Goal: Task Accomplishment & Management: Complete application form

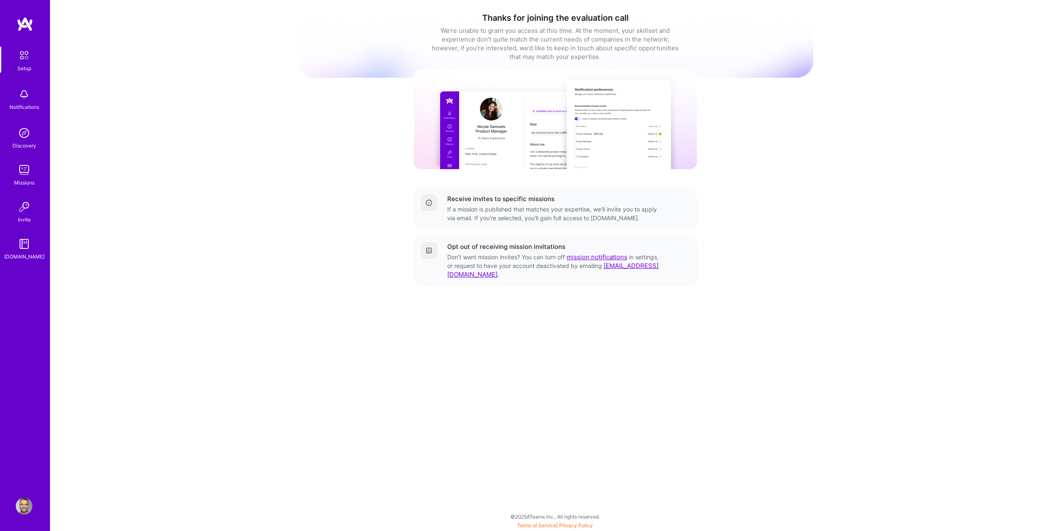
click at [19, 156] on div "Setup Notifications Discovery Missions Invite [DOMAIN_NAME]" at bounding box center [25, 154] width 50 height 215
click at [20, 168] on img at bounding box center [24, 170] width 17 height 17
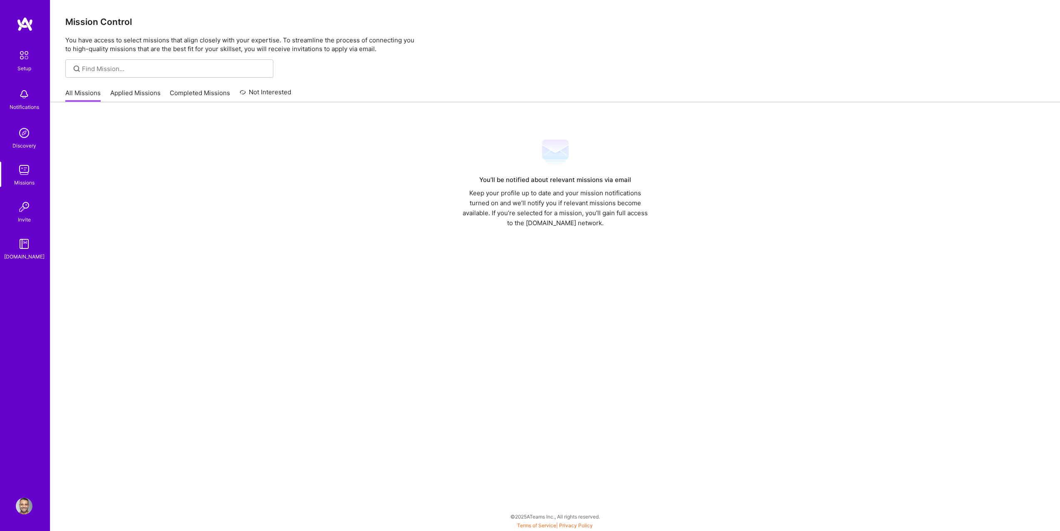
click at [140, 91] on link "Applied Missions" at bounding box center [135, 96] width 50 height 14
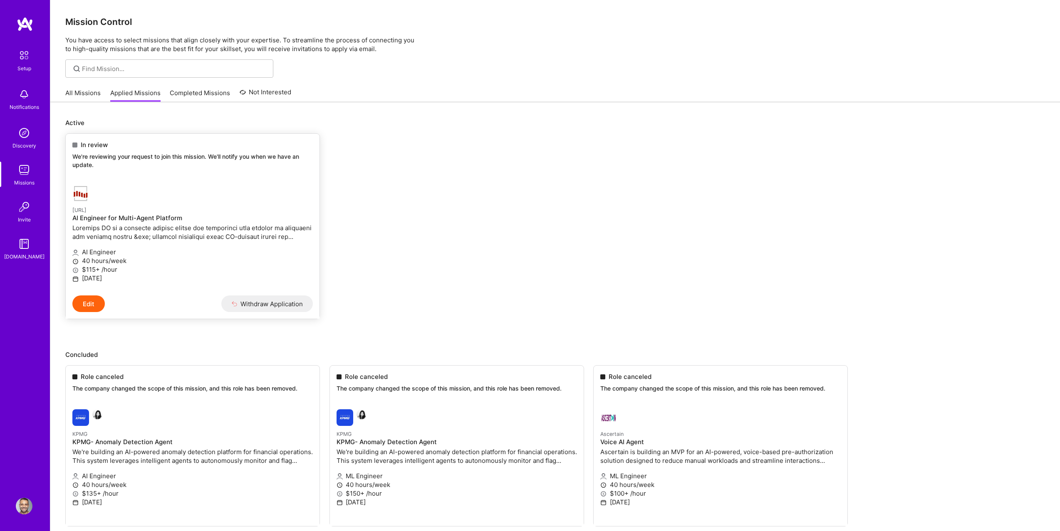
click at [92, 301] on button "Edit" at bounding box center [88, 304] width 32 height 17
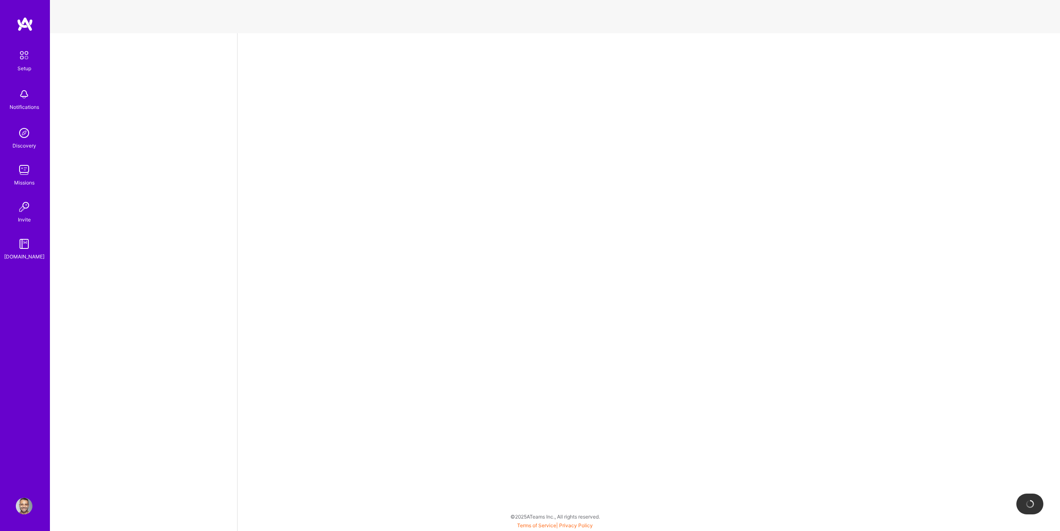
select select "US"
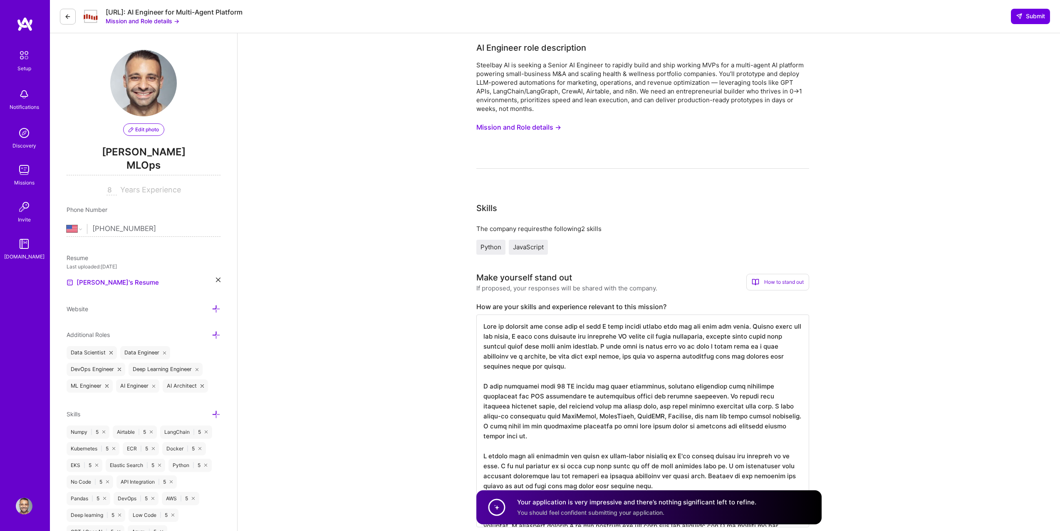
click at [10, 64] on link "Setup" at bounding box center [24, 60] width 52 height 26
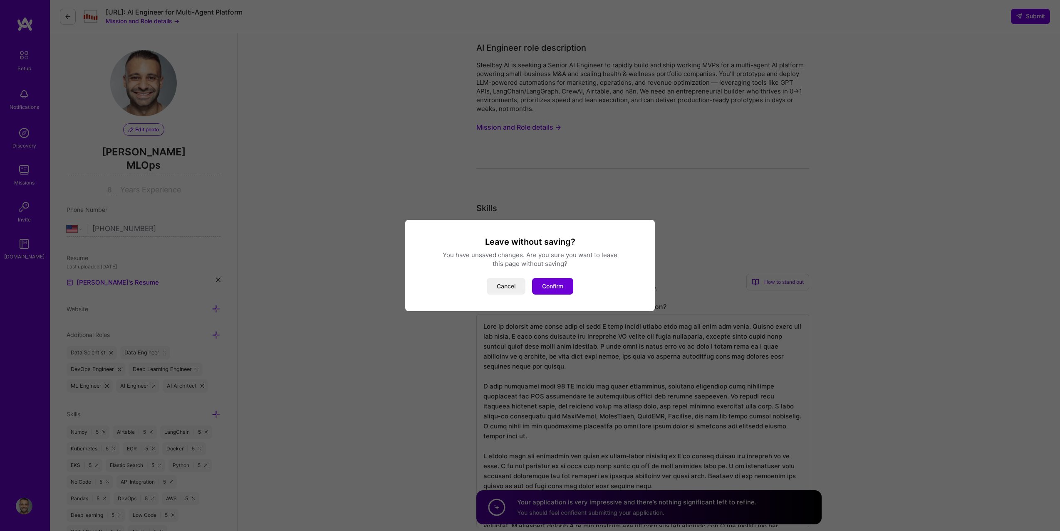
click at [26, 186] on div "Leave without saving? You have unsaved changes. Are you sure you want to leave …" at bounding box center [530, 265] width 1060 height 531
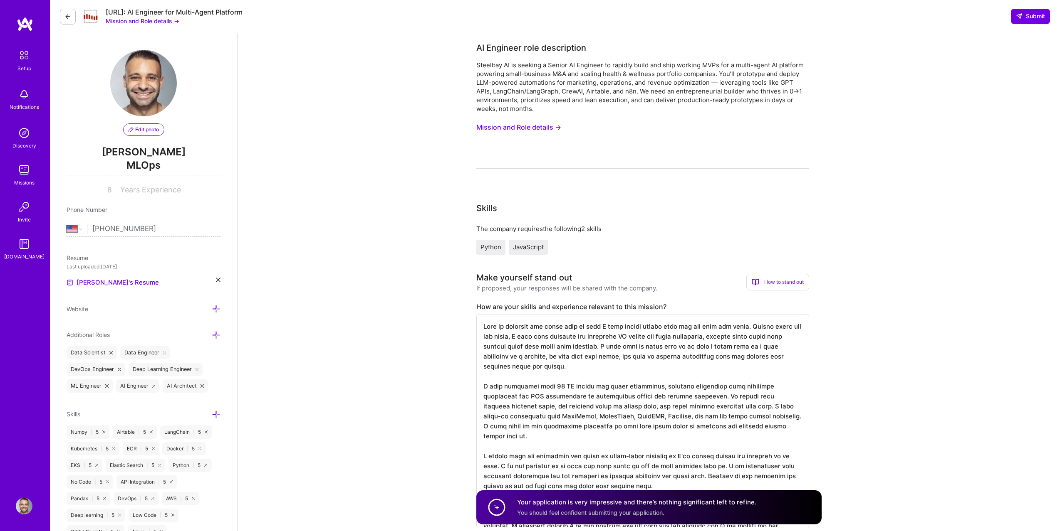
click at [23, 185] on div "Missions" at bounding box center [24, 182] width 20 height 9
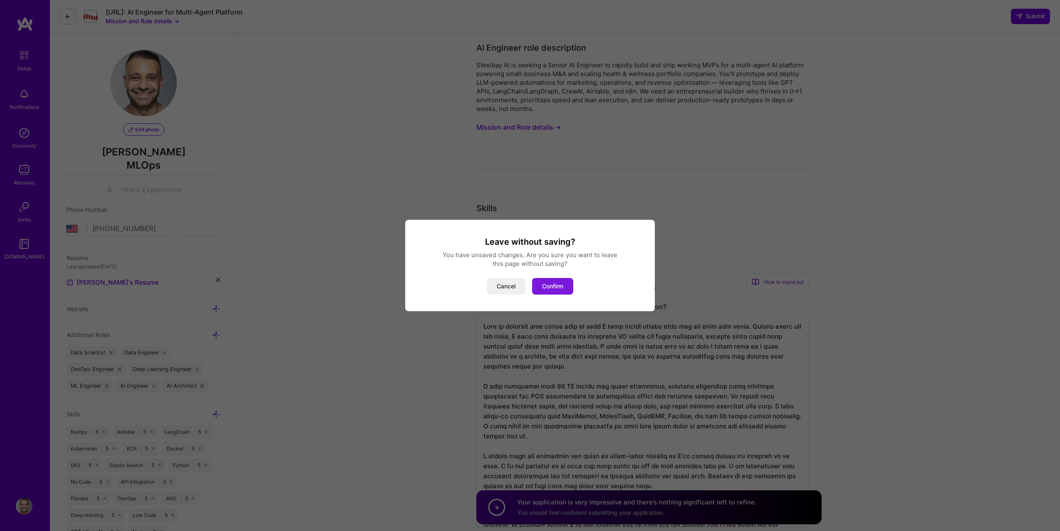
click at [552, 288] on button "Confirm" at bounding box center [552, 286] width 41 height 17
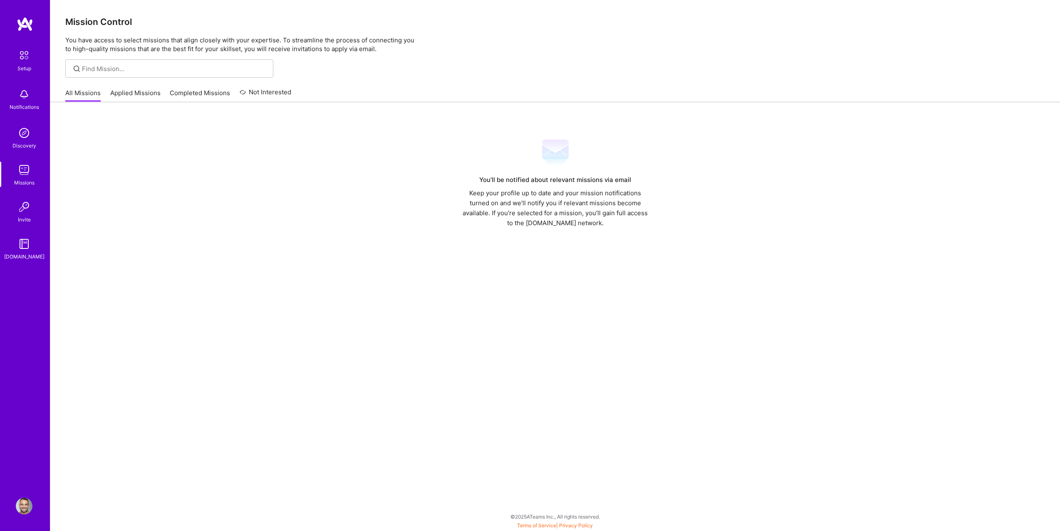
click at [116, 96] on link "Applied Missions" at bounding box center [135, 96] width 50 height 14
